Goal: Browse casually

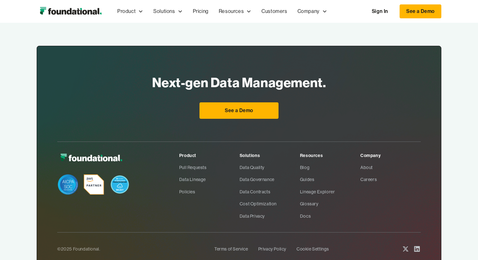
scroll to position [2122, 0]
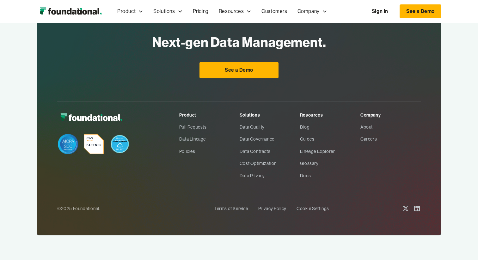
click at [94, 141] on img at bounding box center [94, 144] width 20 height 20
click at [124, 142] on img at bounding box center [120, 144] width 20 height 20
